Goal: Navigation & Orientation: Find specific page/section

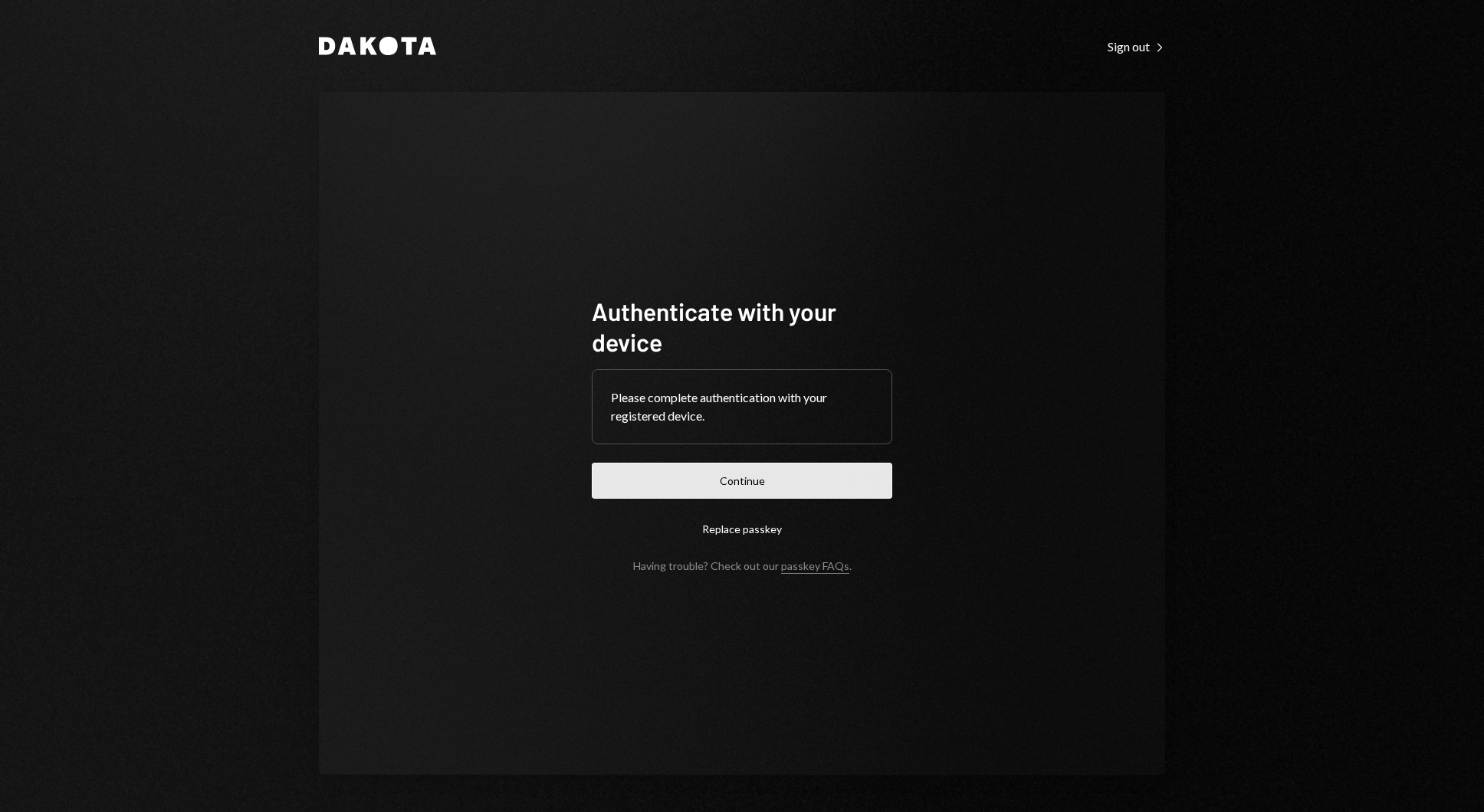
click at [726, 490] on button "Continue" at bounding box center [742, 481] width 301 height 36
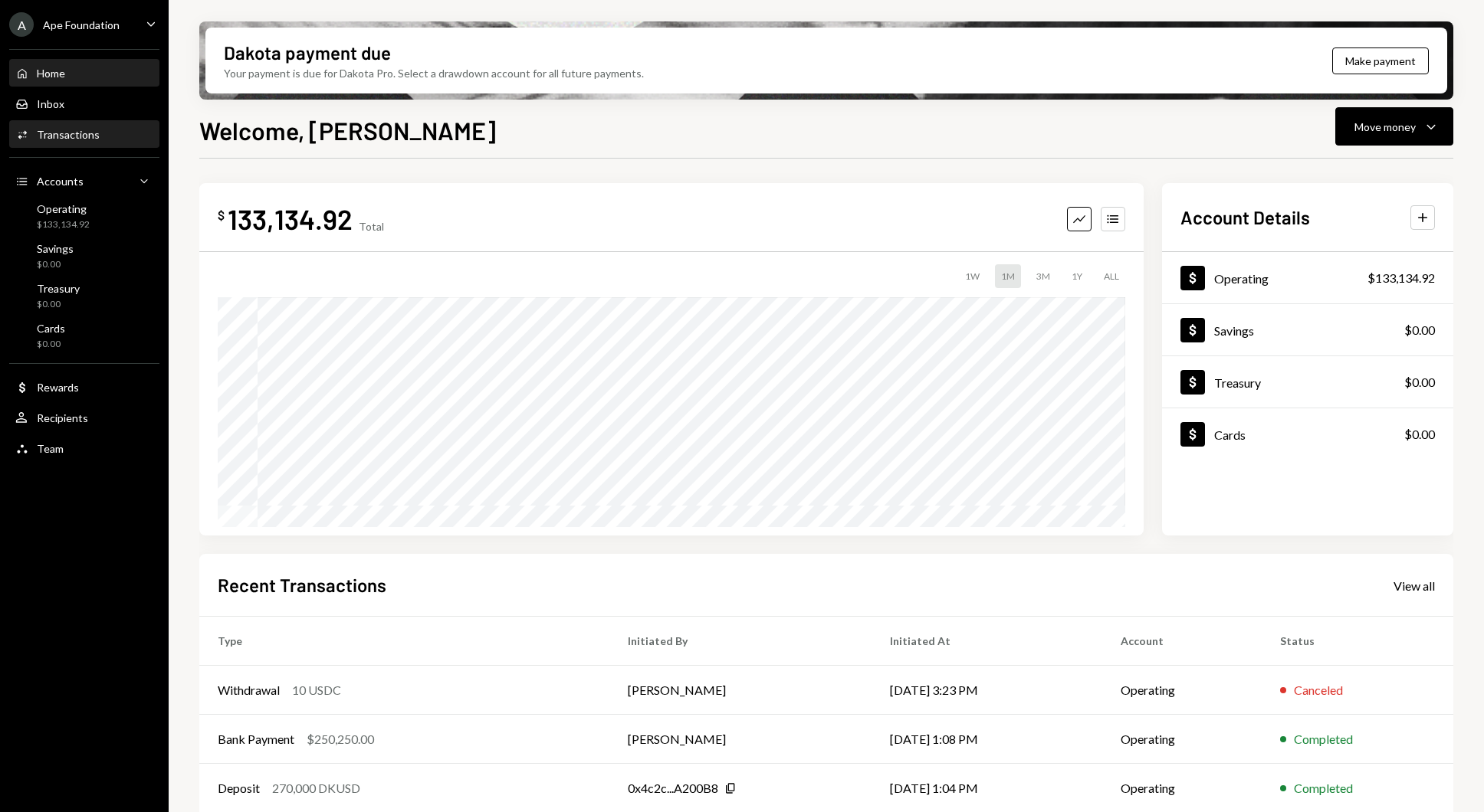
click at [128, 125] on div "Activities Transactions" at bounding box center [84, 135] width 138 height 26
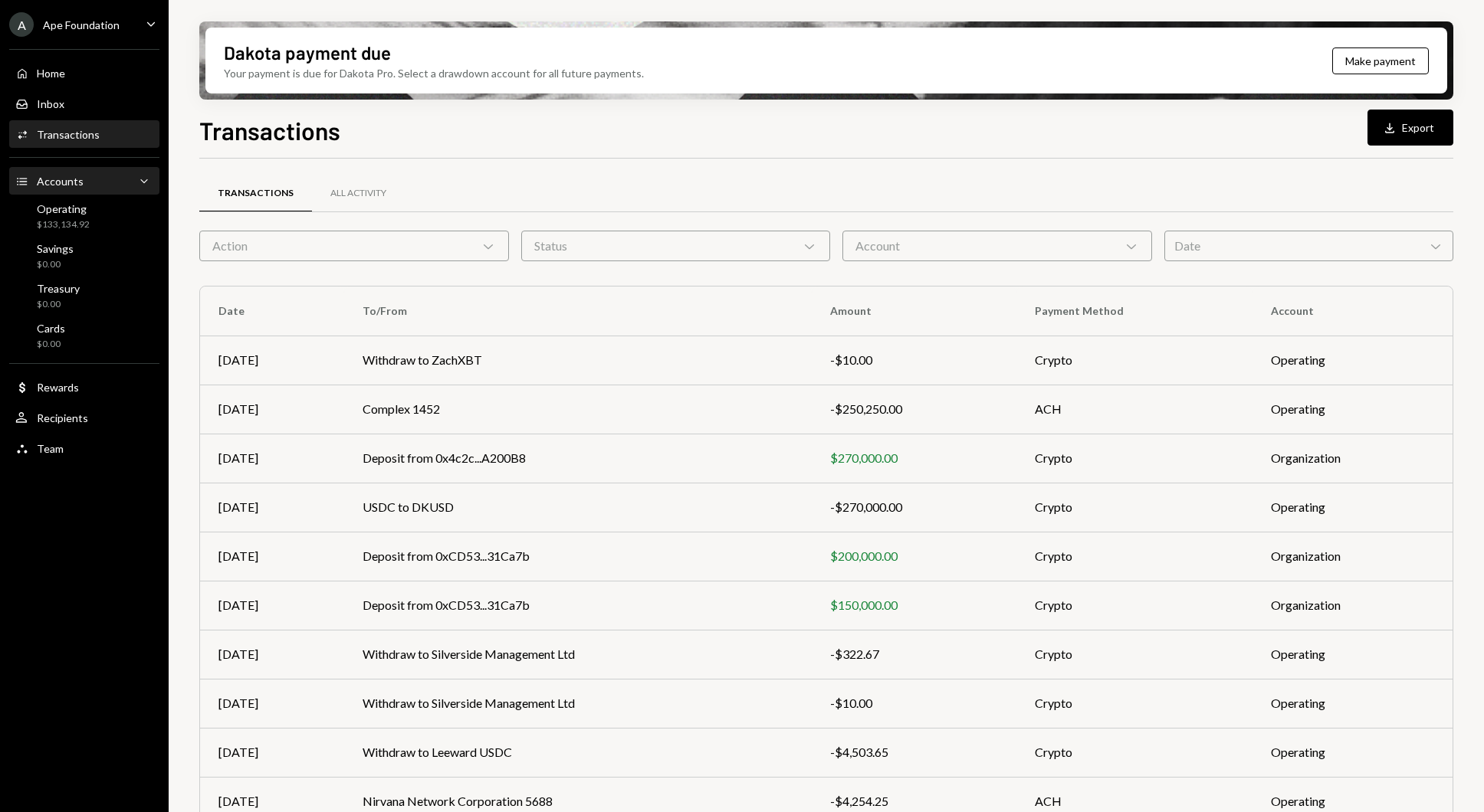
click at [78, 194] on div "Accounts Accounts Caret Down" at bounding box center [84, 181] width 138 height 26
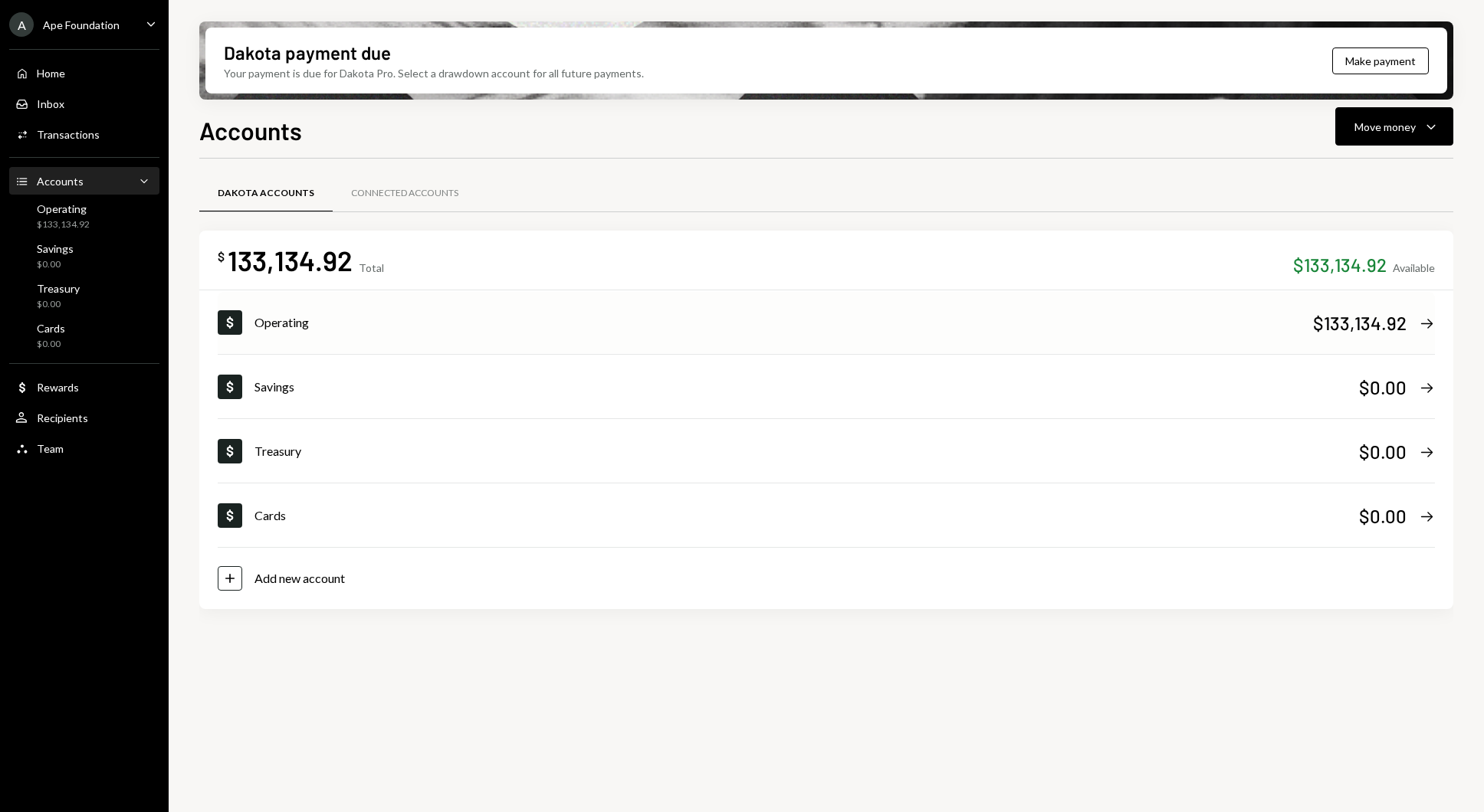
click at [1351, 327] on div "$133,134.92" at bounding box center [1360, 323] width 94 height 25
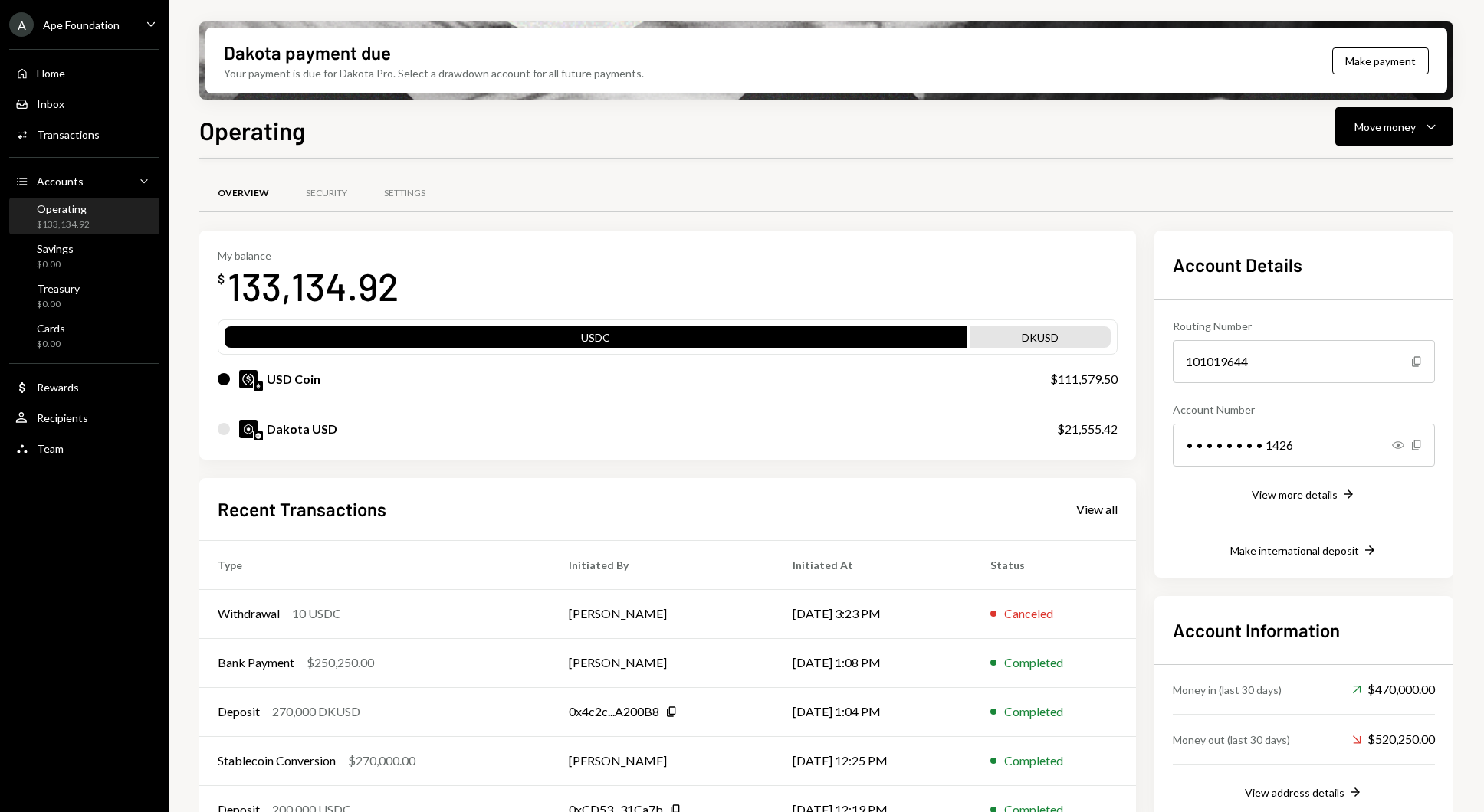
scroll to position [34, 0]
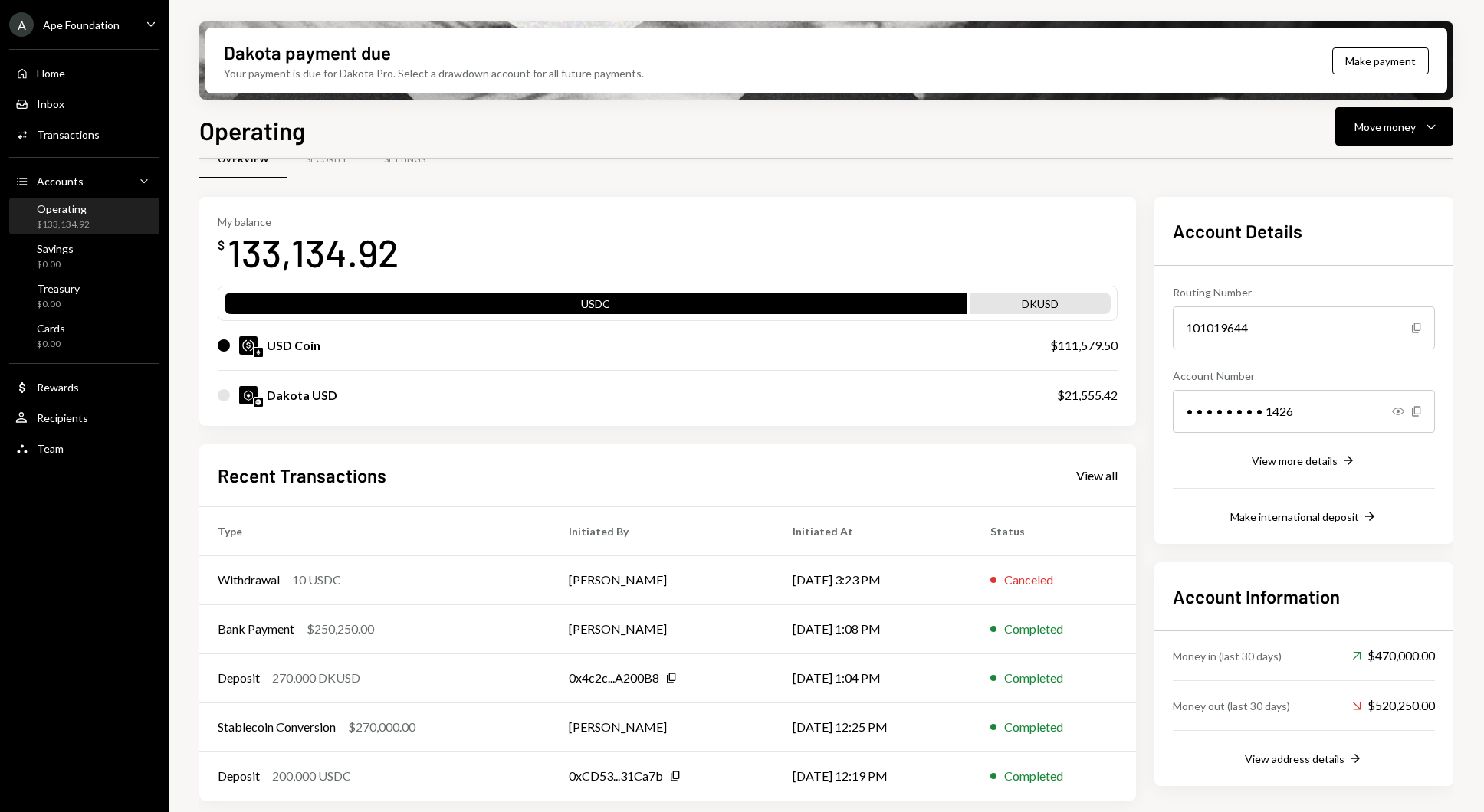
click at [1332, 769] on div "Account Information Money in (last 30 days) Up Right Arrow $470,000.00 Money ou…" at bounding box center [1304, 675] width 299 height 224
click at [1317, 754] on div "View address details" at bounding box center [1295, 758] width 100 height 13
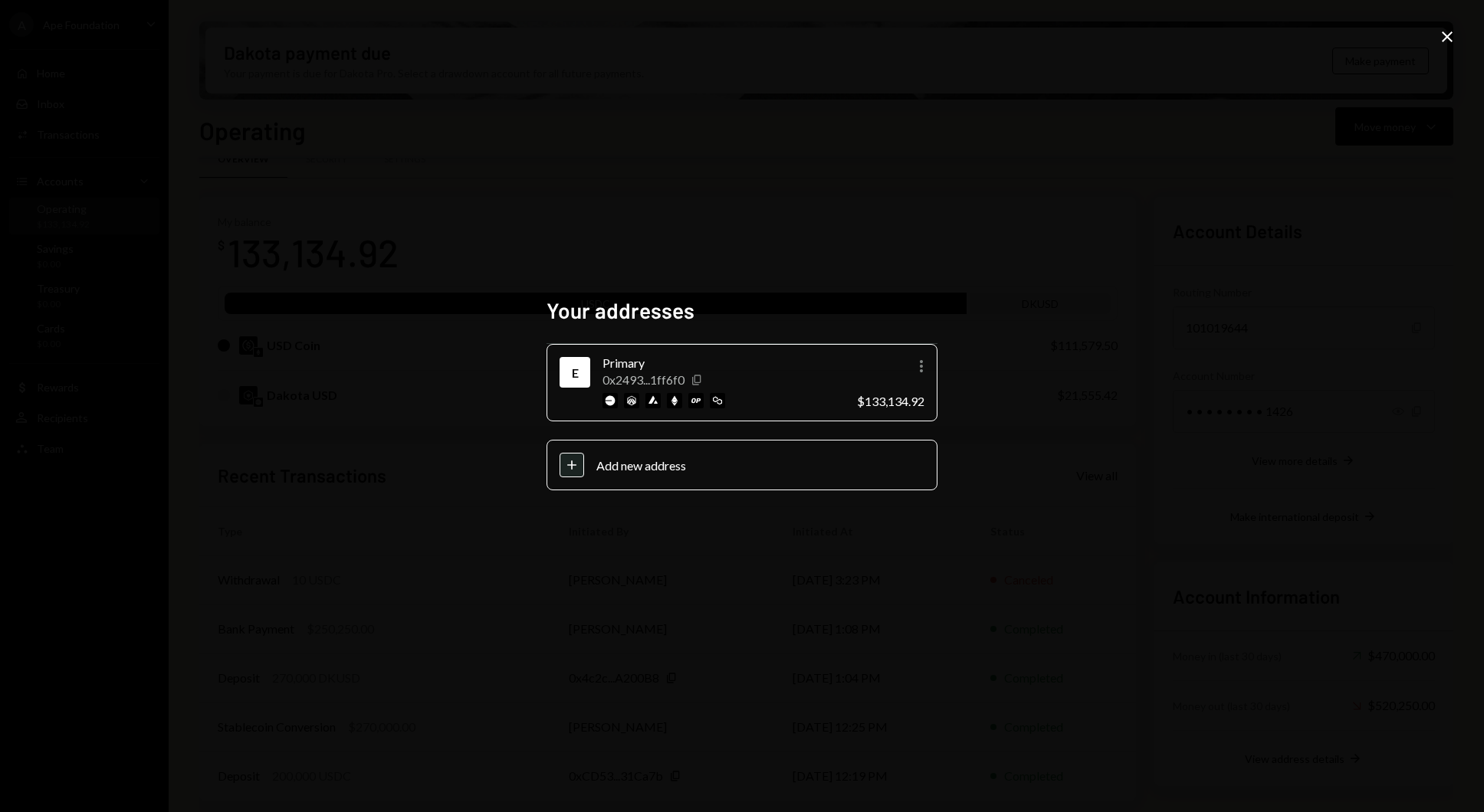
click at [702, 380] on icon "Copy" at bounding box center [697, 380] width 12 height 12
